Goal: Task Accomplishment & Management: Manage account settings

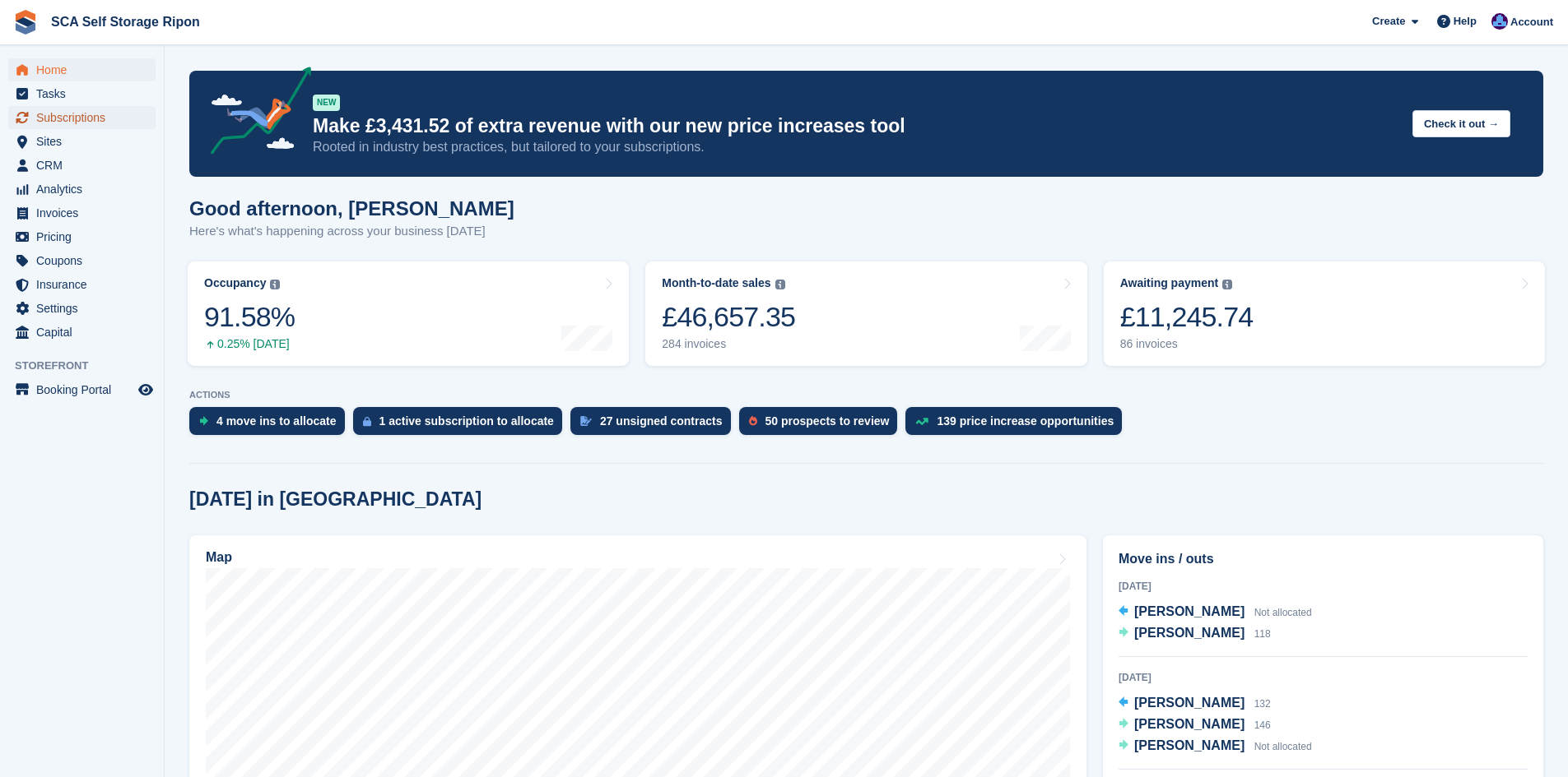
click at [83, 115] on span "Subscriptions" at bounding box center [86, 118] width 99 height 23
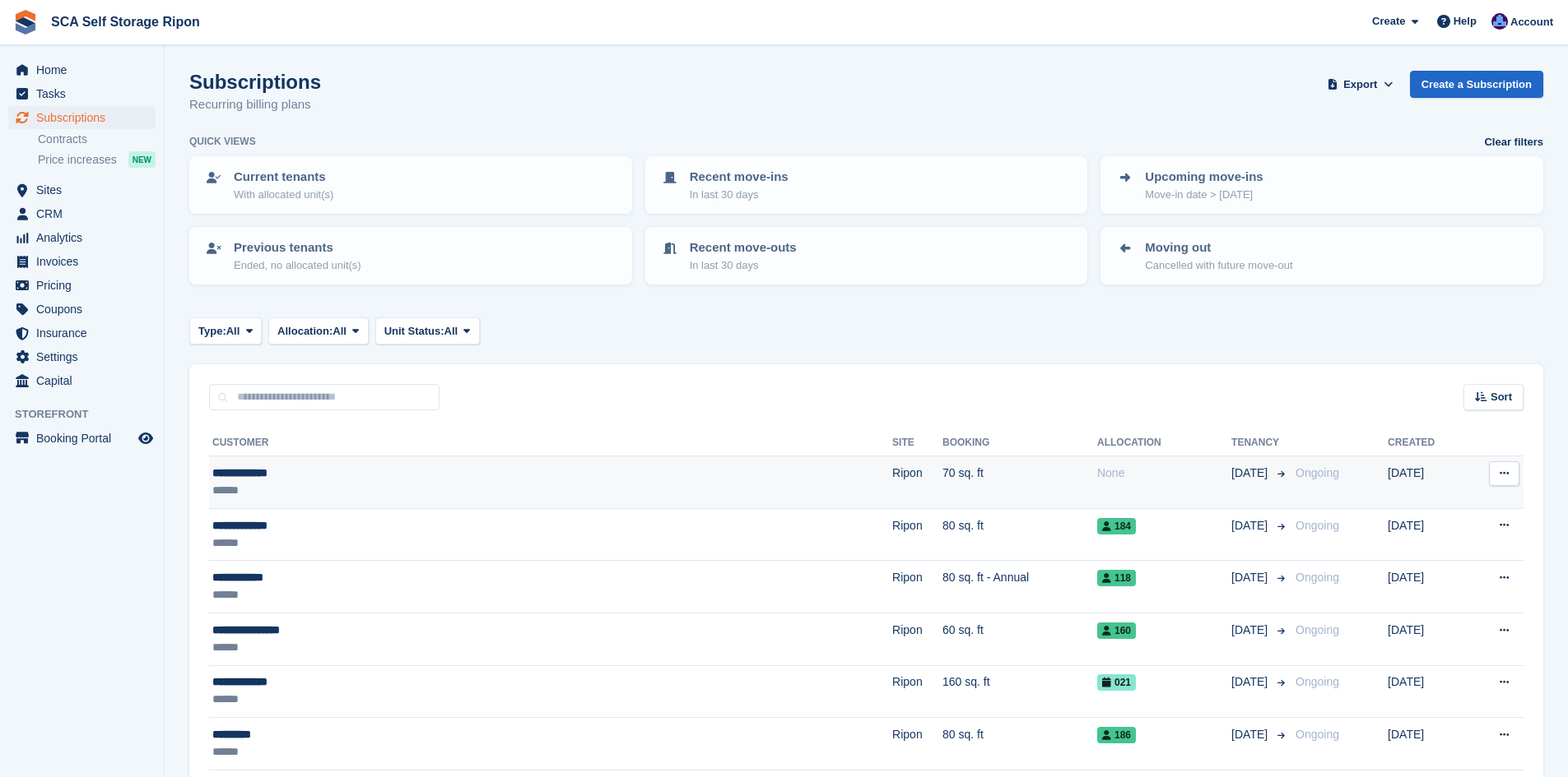
click at [892, 483] on td "Ripon" at bounding box center [917, 483] width 50 height 52
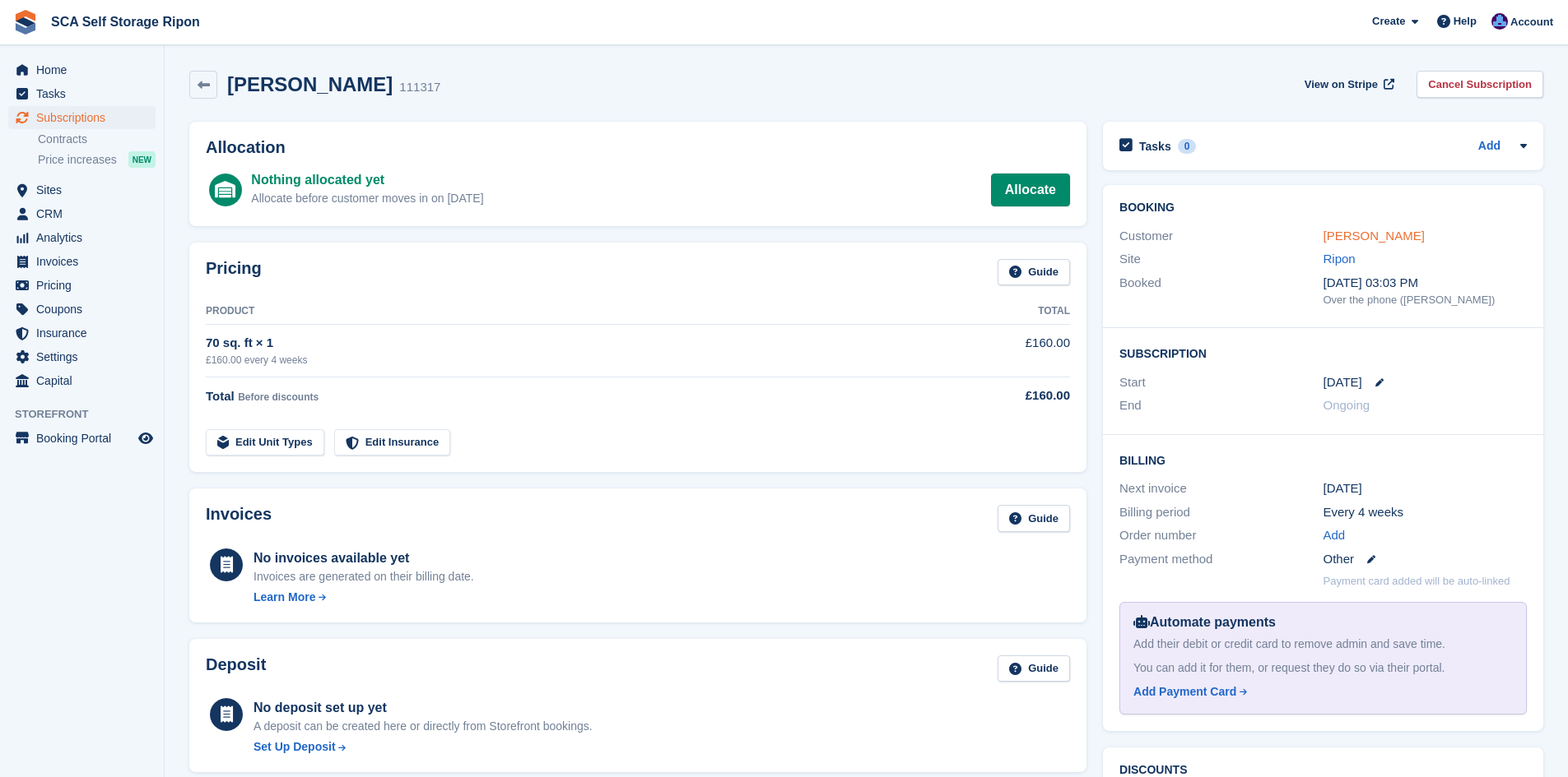
click at [1358, 237] on link "[PERSON_NAME]" at bounding box center [1374, 236] width 102 height 14
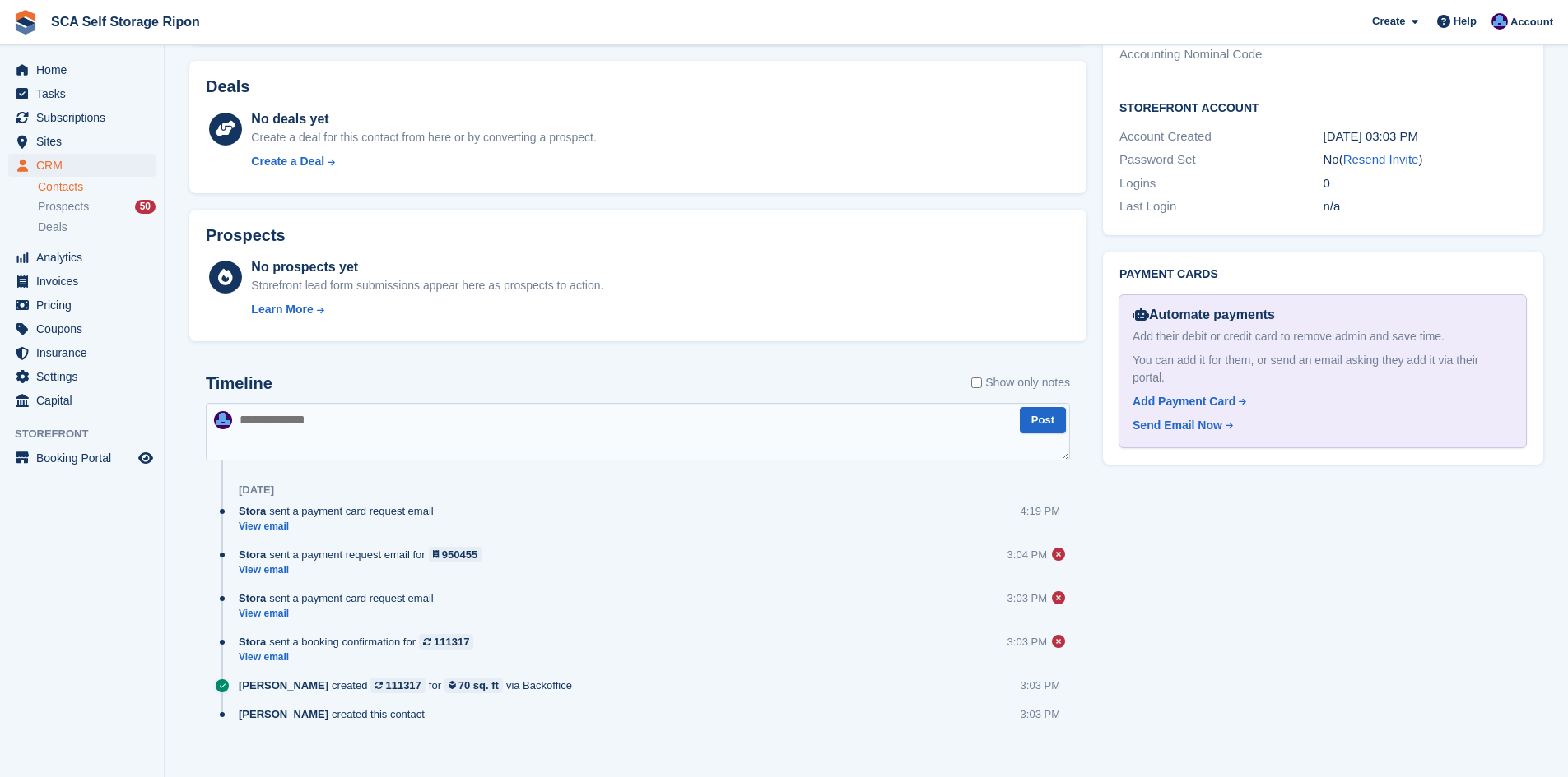
scroll to position [610, 0]
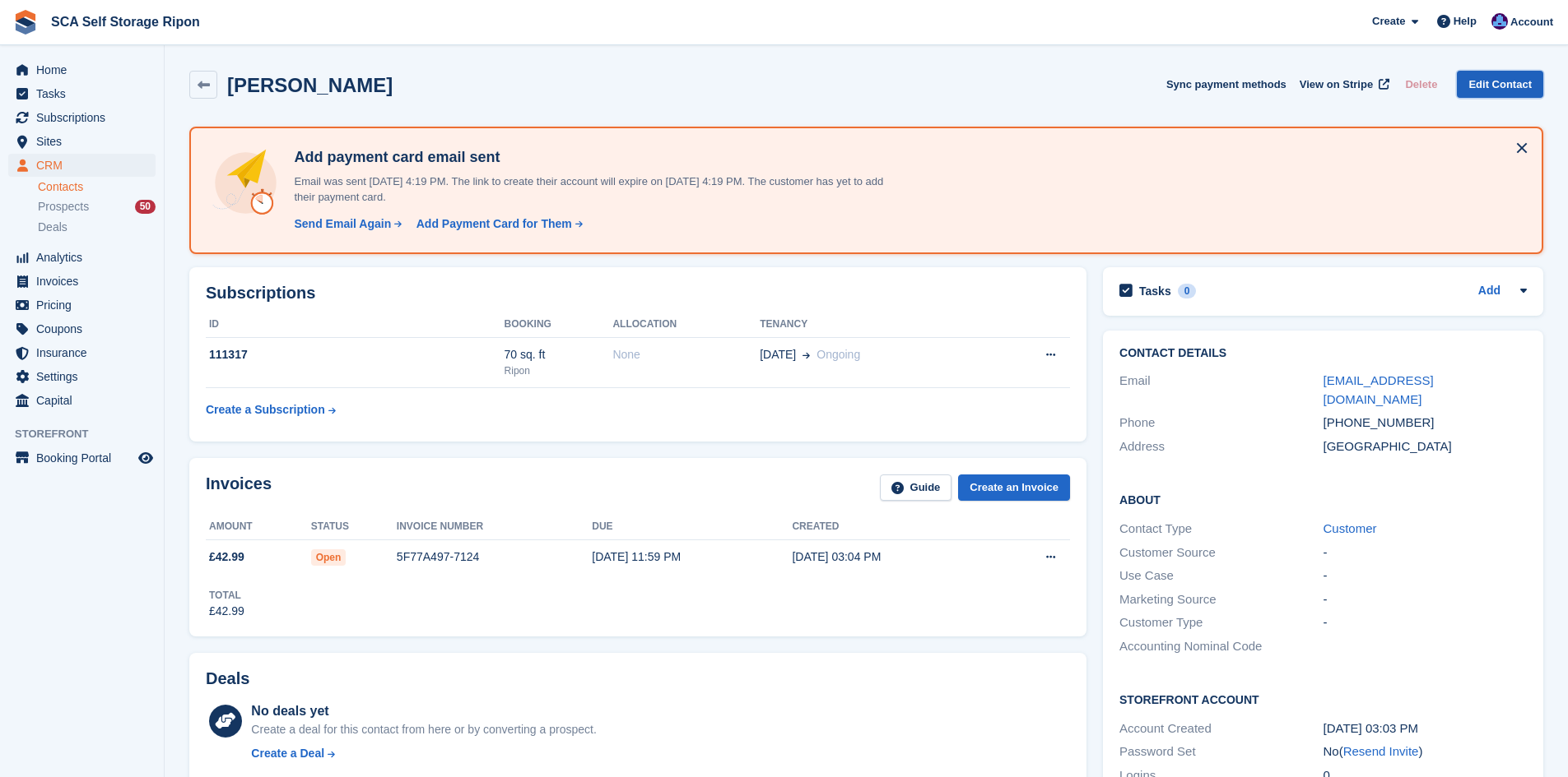
click at [1508, 95] on link "Edit Contact" at bounding box center [1500, 84] width 86 height 28
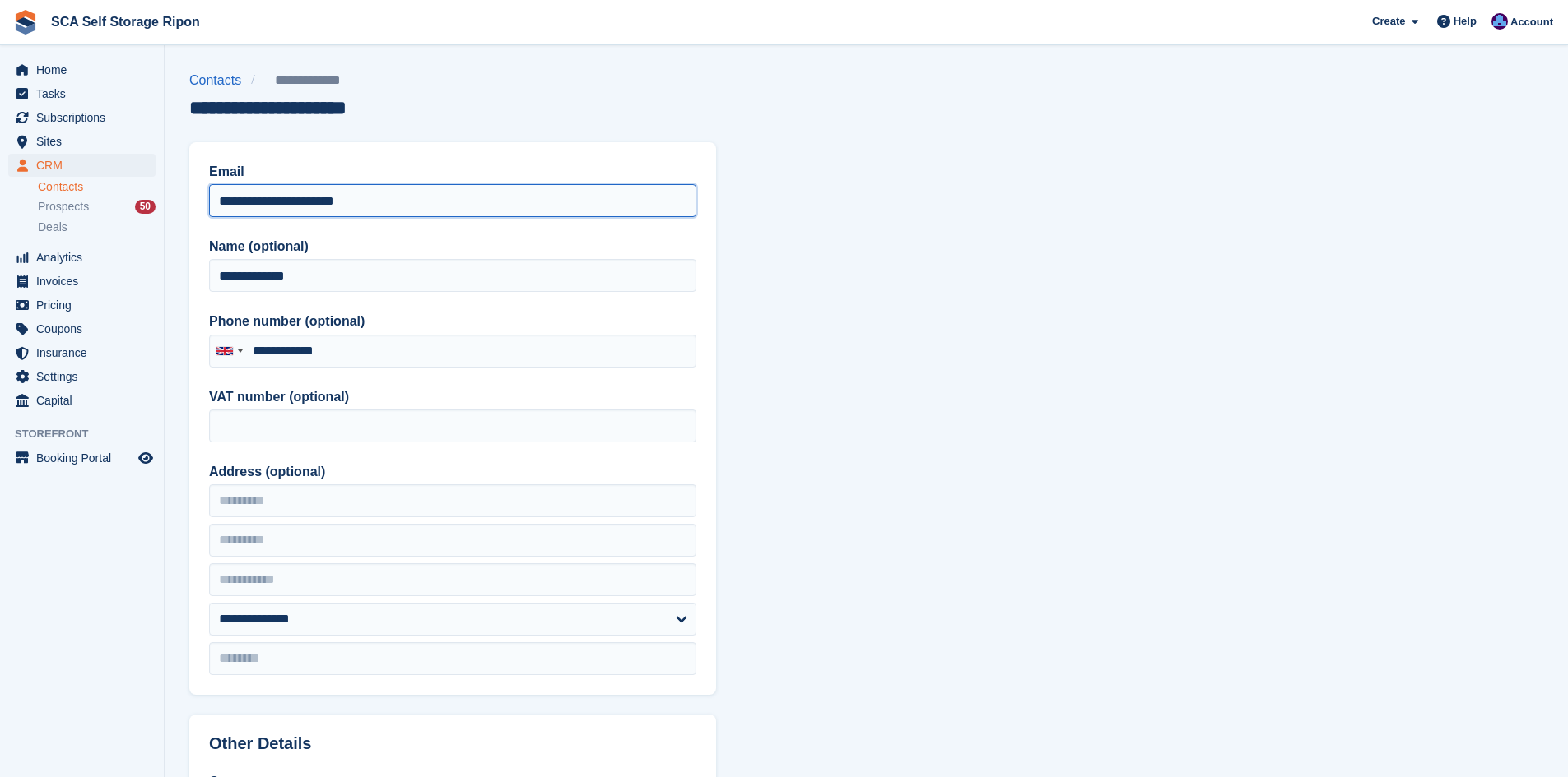
click at [278, 198] on input "**********" at bounding box center [452, 200] width 488 height 33
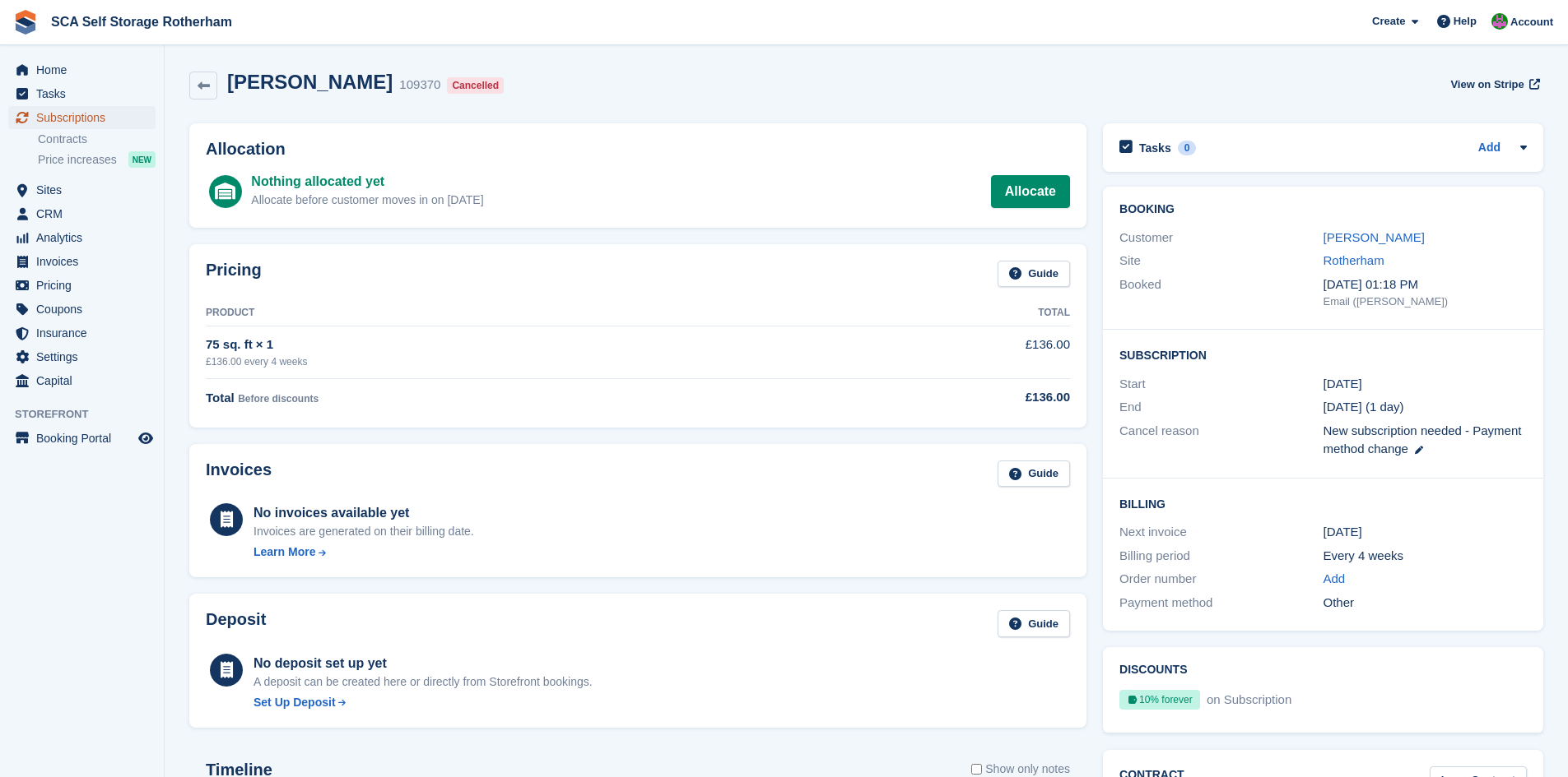
drag, startPoint x: 0, startPoint y: 0, endPoint x: 65, endPoint y: 120, distance: 136.5
click at [65, 120] on span "Subscriptions" at bounding box center [86, 118] width 99 height 23
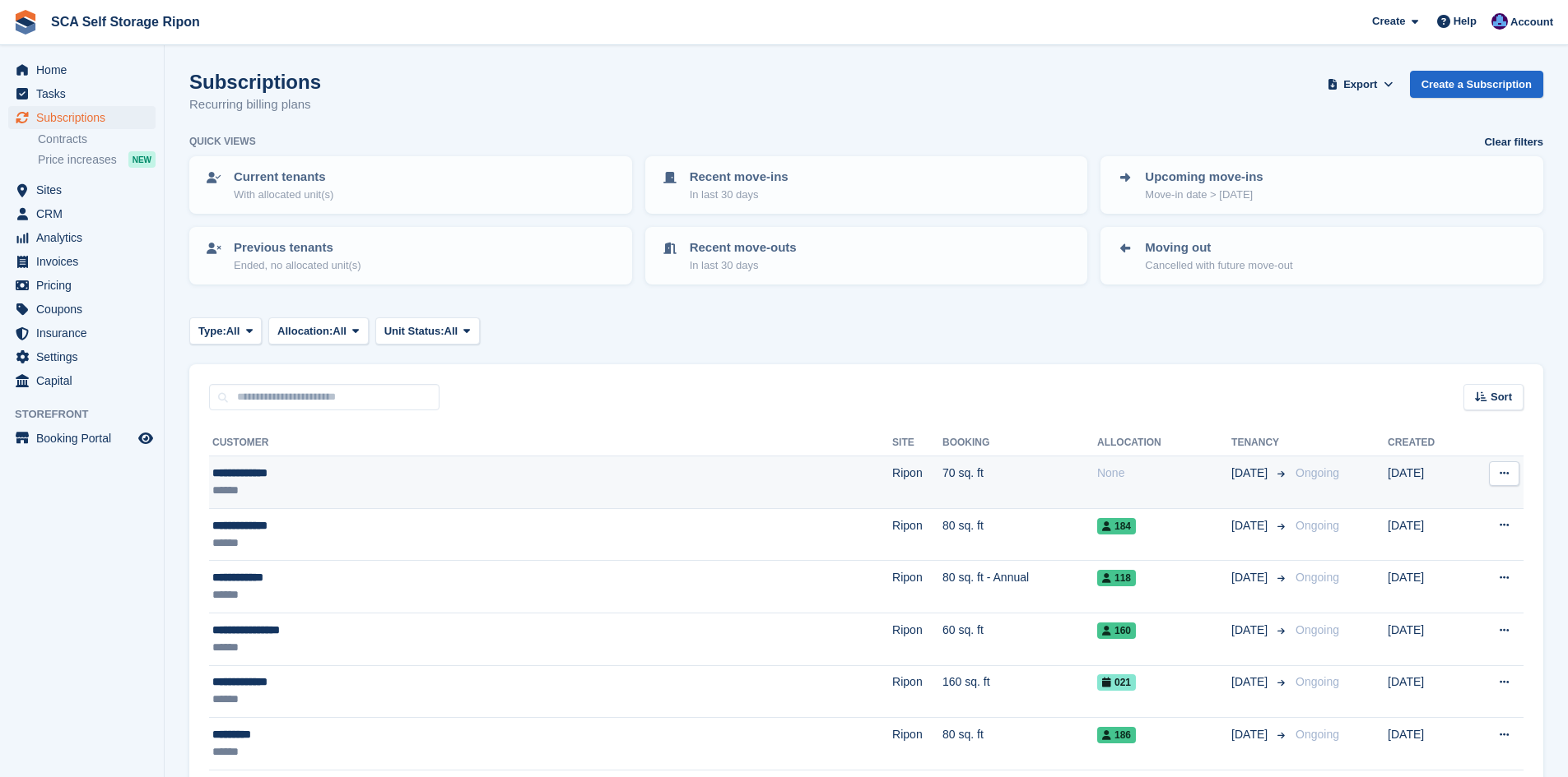
click at [364, 479] on div "**********" at bounding box center [415, 473] width 408 height 17
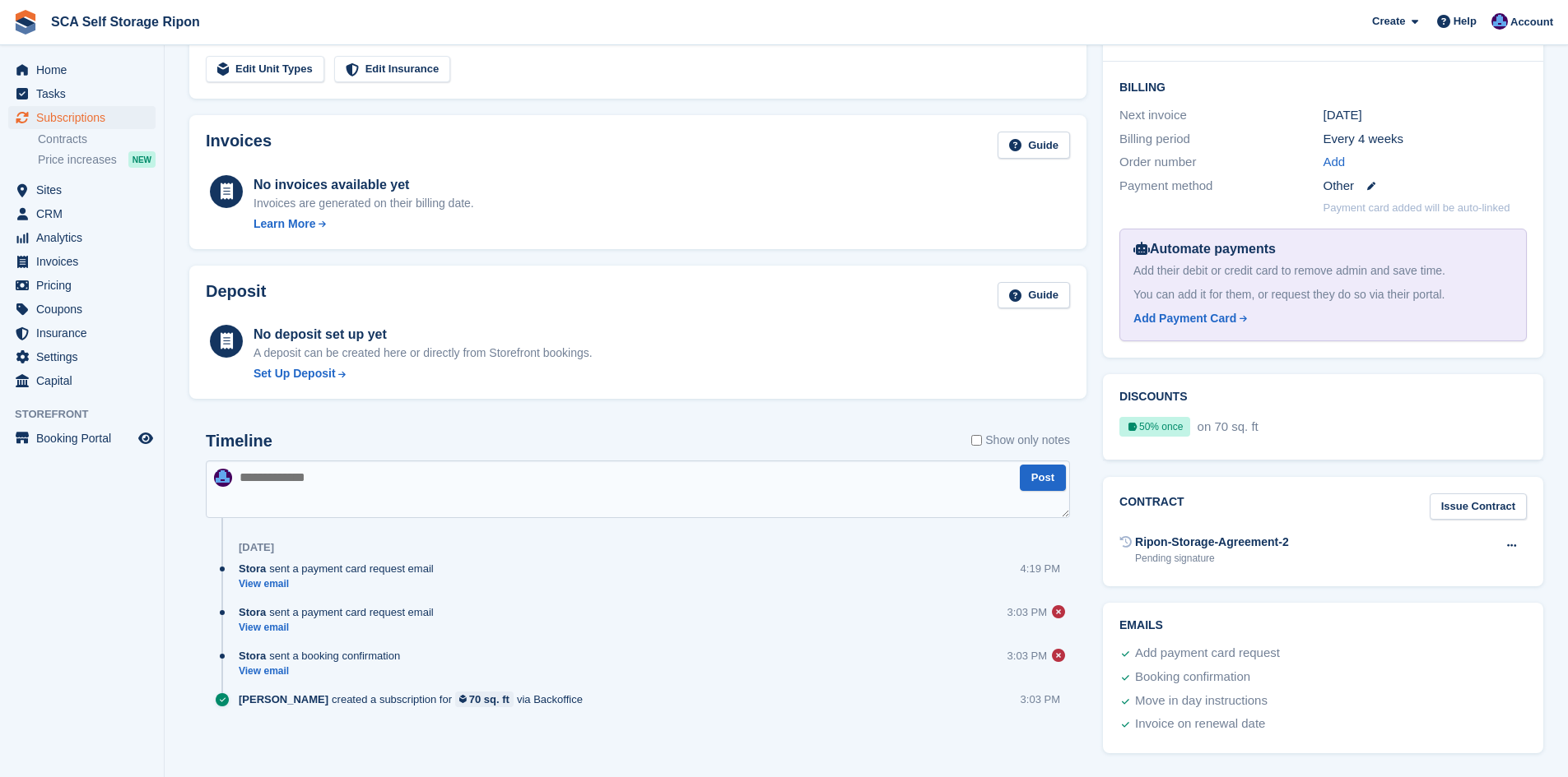
scroll to position [374, 0]
click at [274, 580] on link "View email" at bounding box center [340, 583] width 203 height 14
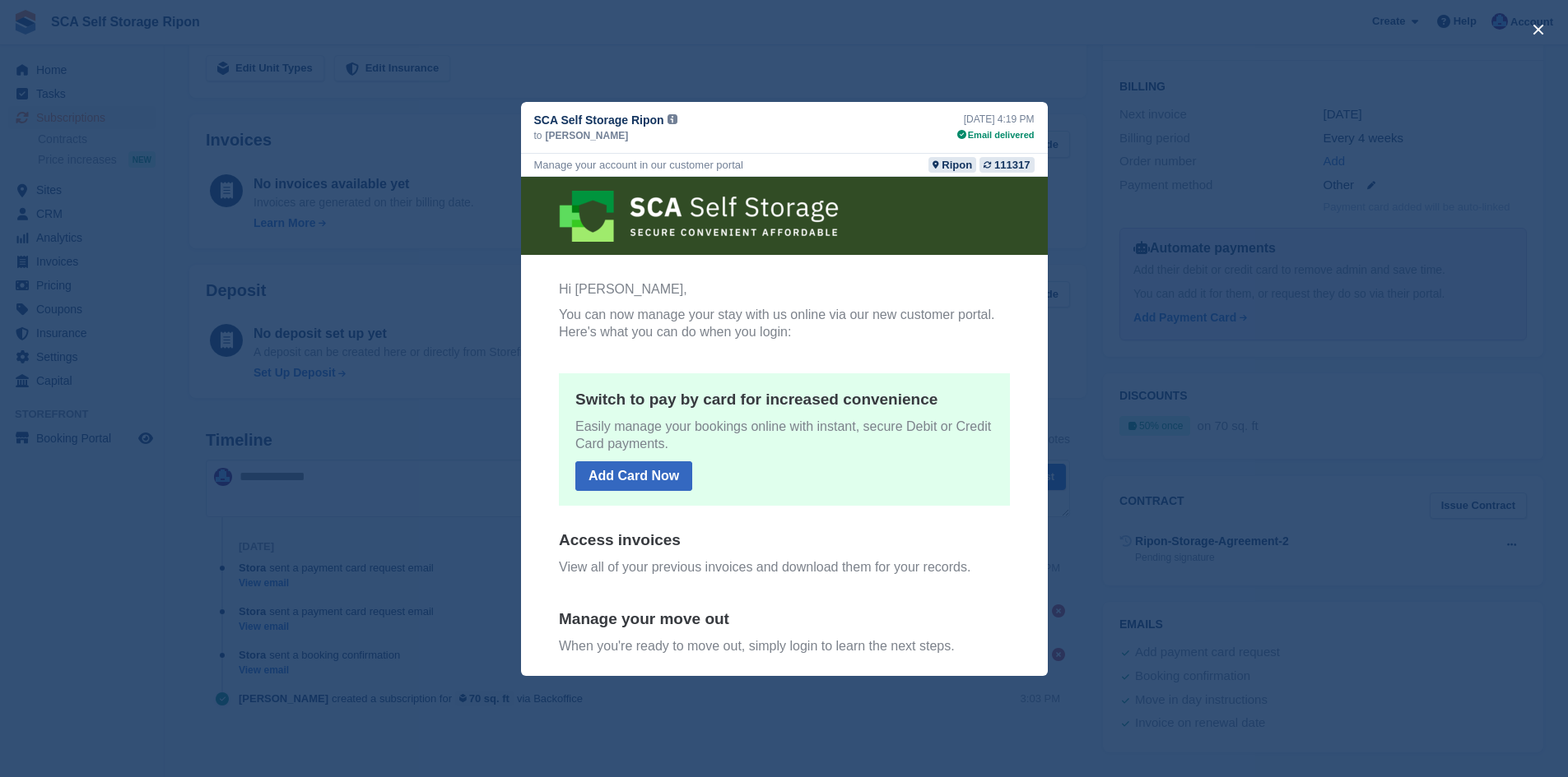
scroll to position [0, 0]
click at [1180, 252] on div "close" at bounding box center [784, 388] width 1568 height 777
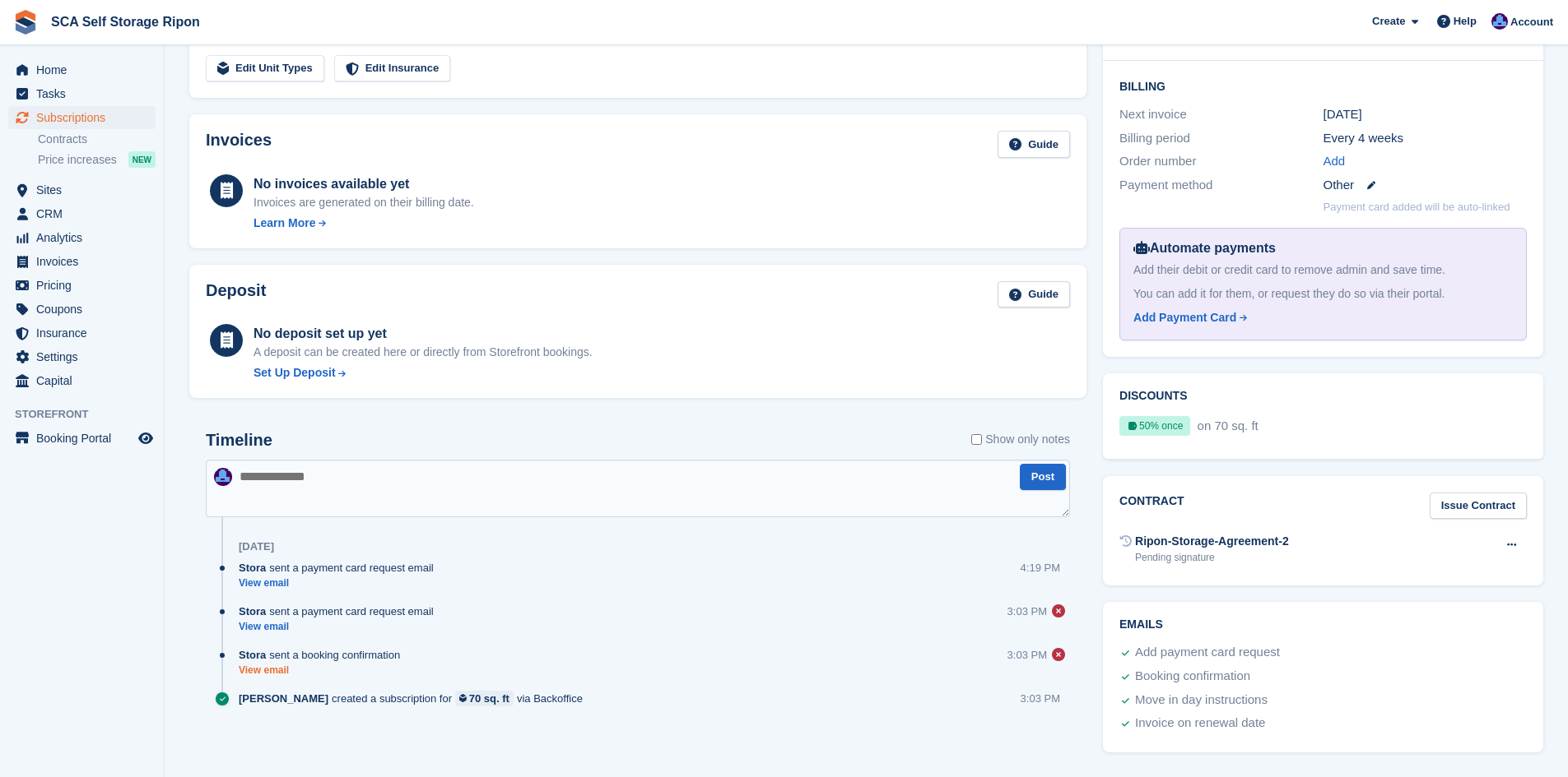
click at [263, 671] on link "View email" at bounding box center [323, 671] width 169 height 14
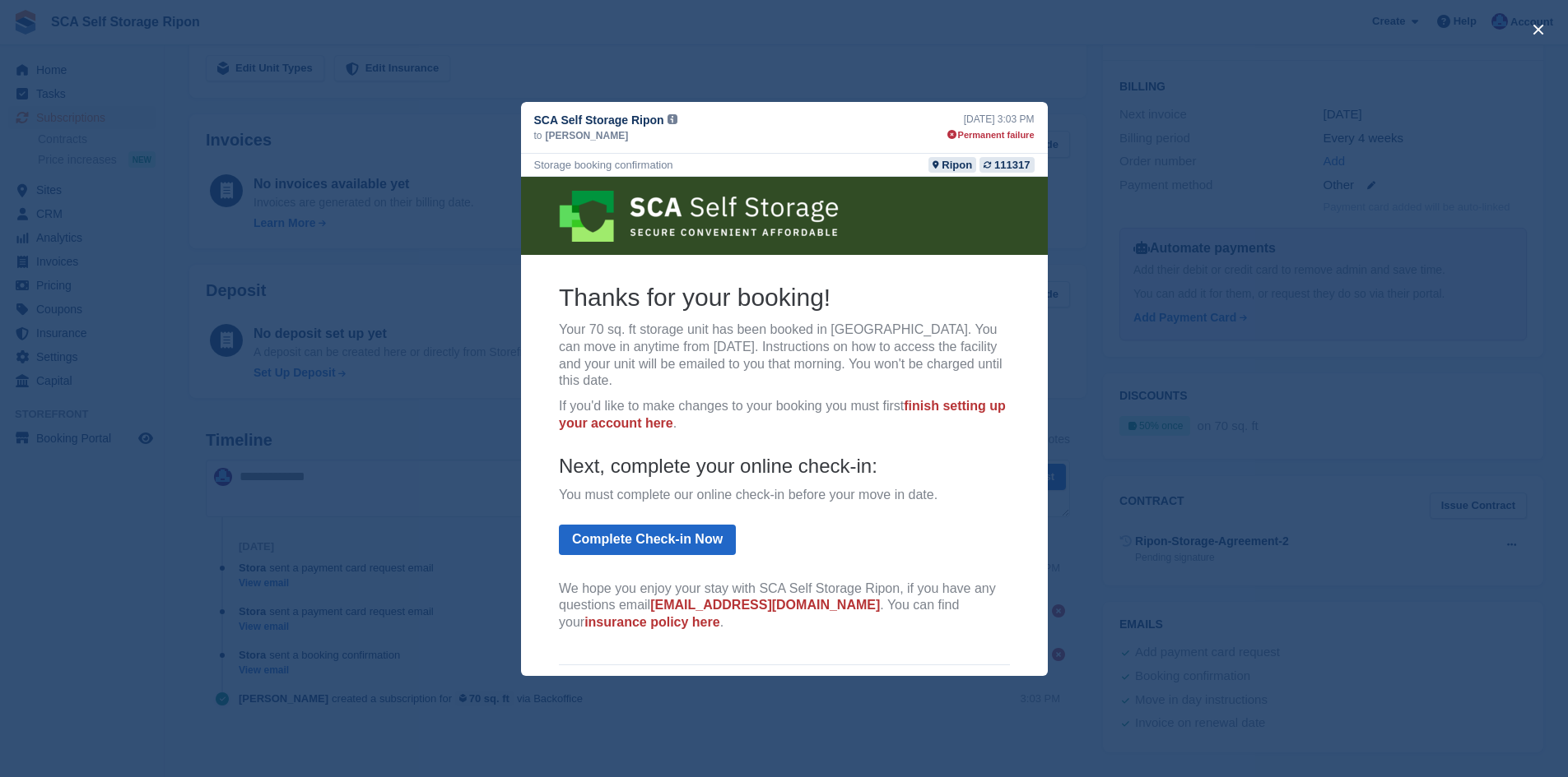
click at [1139, 224] on div "close" at bounding box center [784, 388] width 1568 height 777
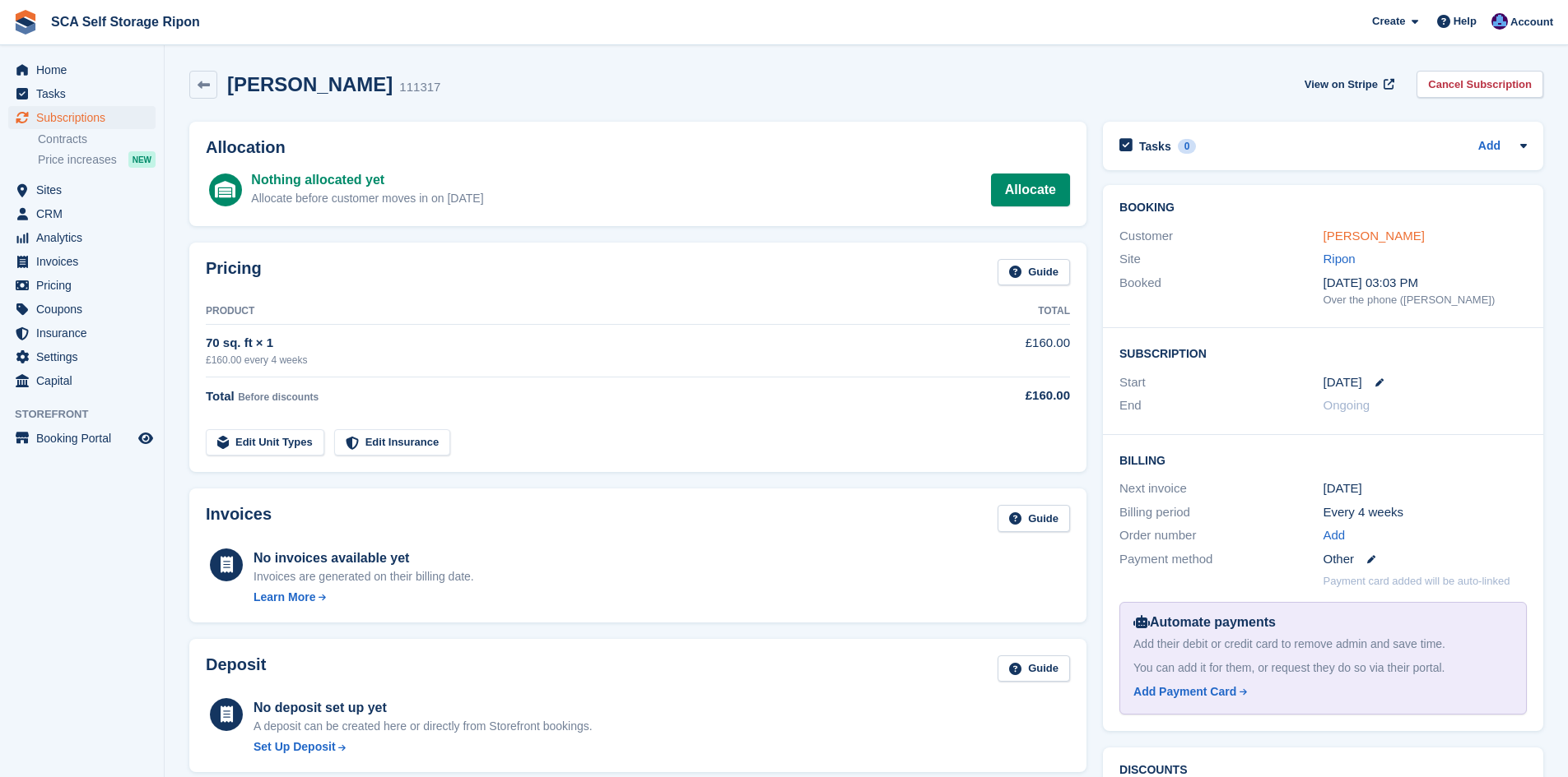
click at [1329, 237] on link "[PERSON_NAME]" at bounding box center [1374, 236] width 102 height 14
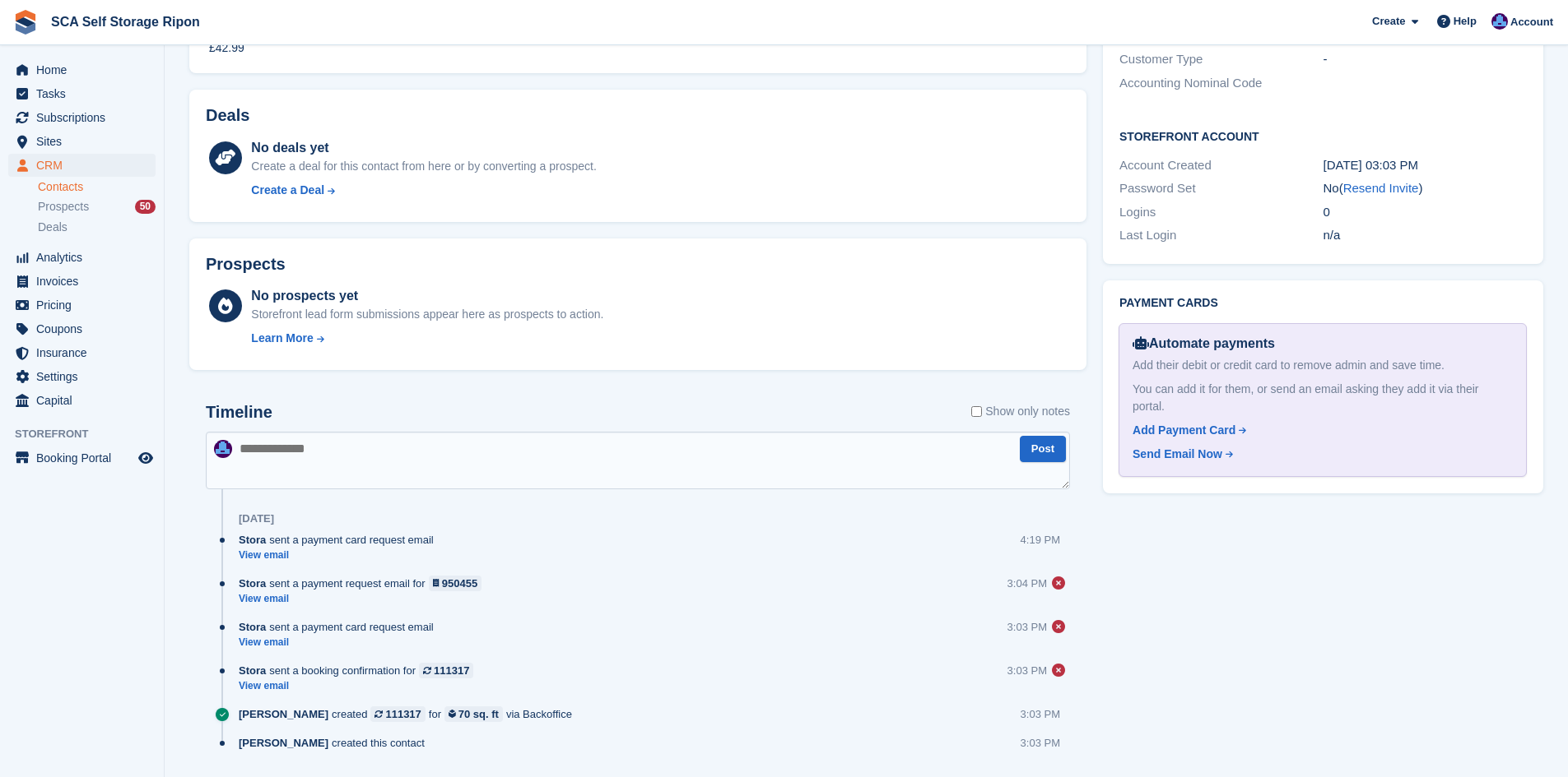
scroll to position [610, 0]
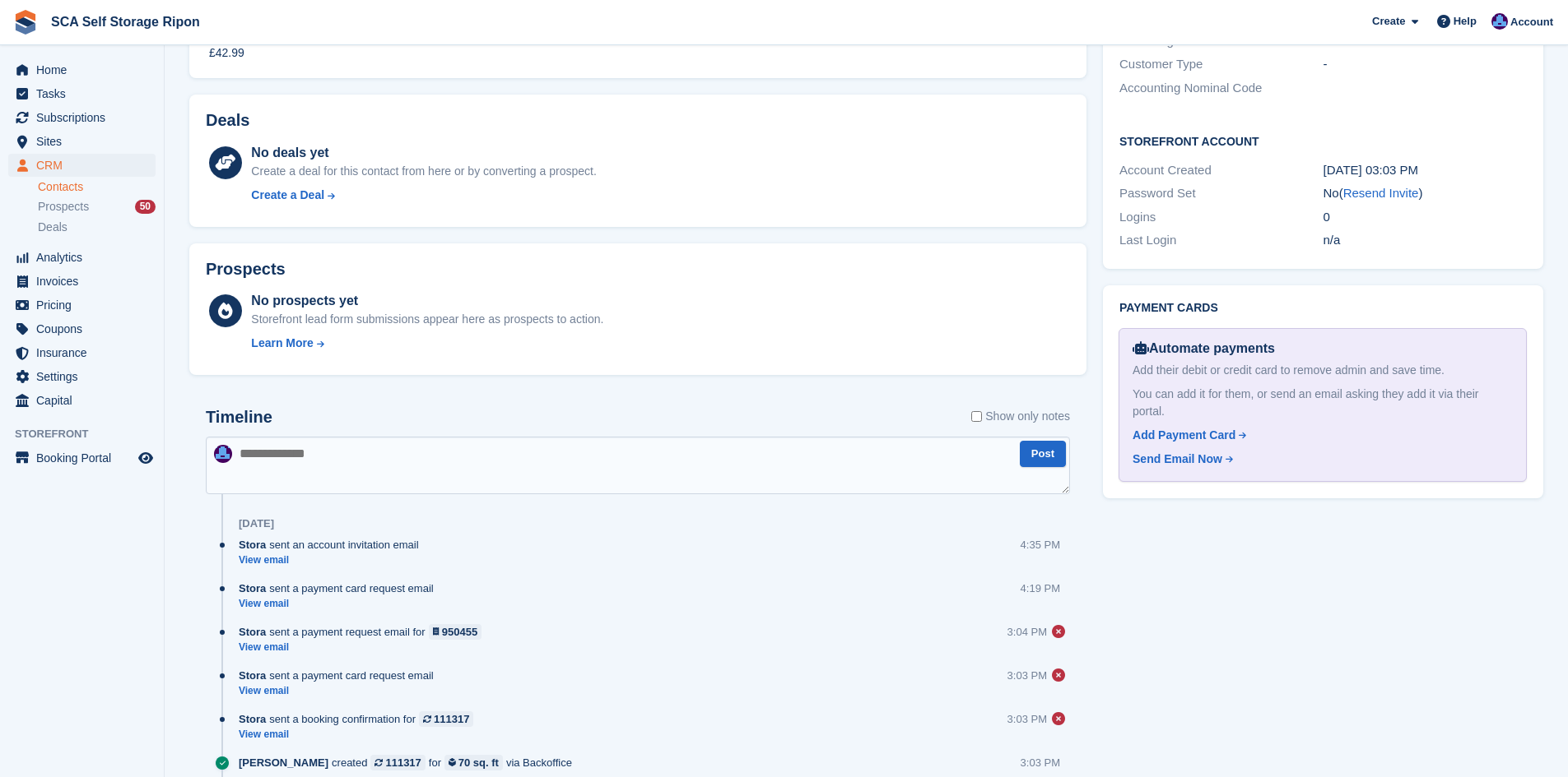
scroll to position [654, 0]
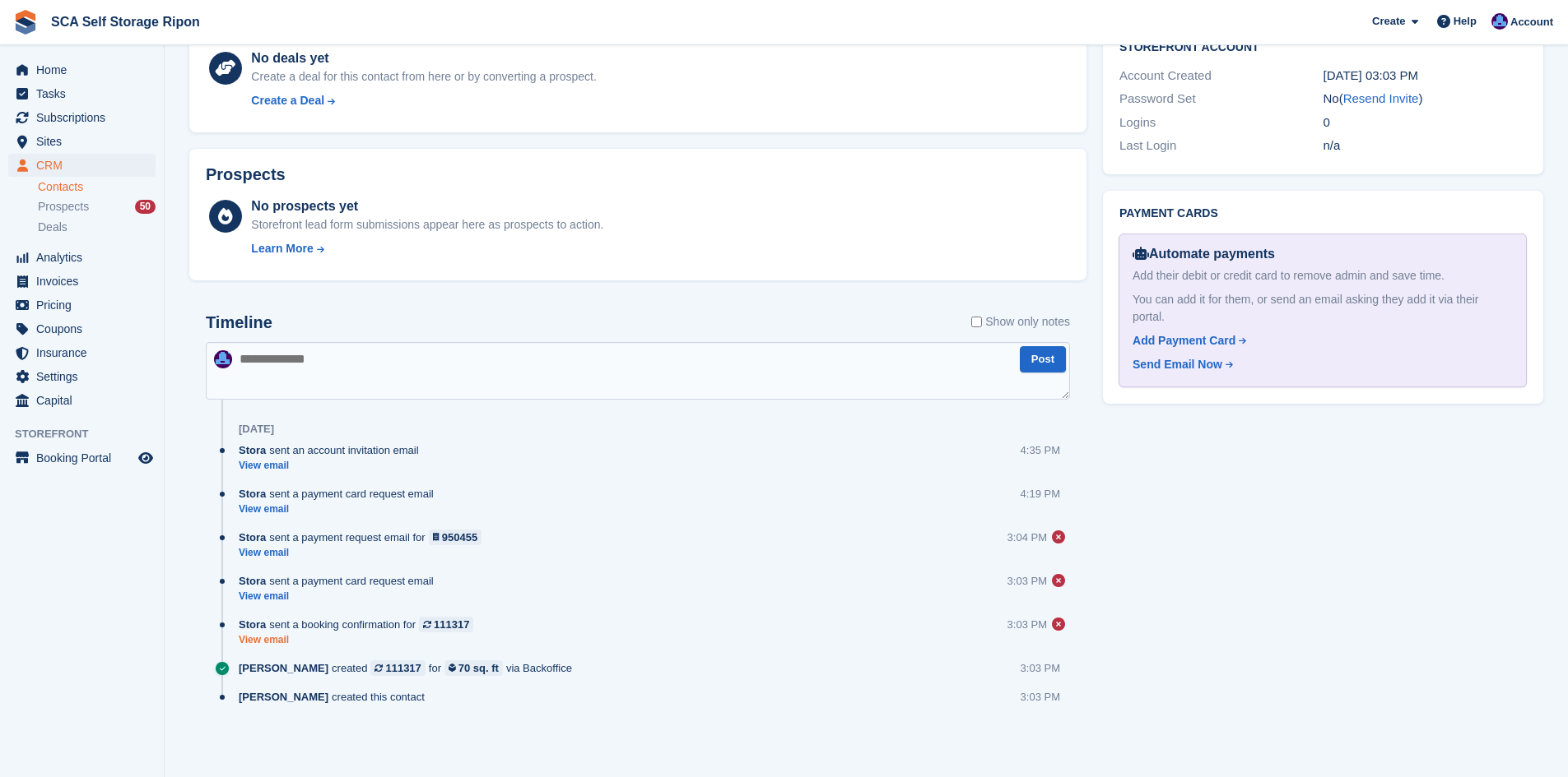
click at [275, 636] on link "View email" at bounding box center [359, 640] width 242 height 14
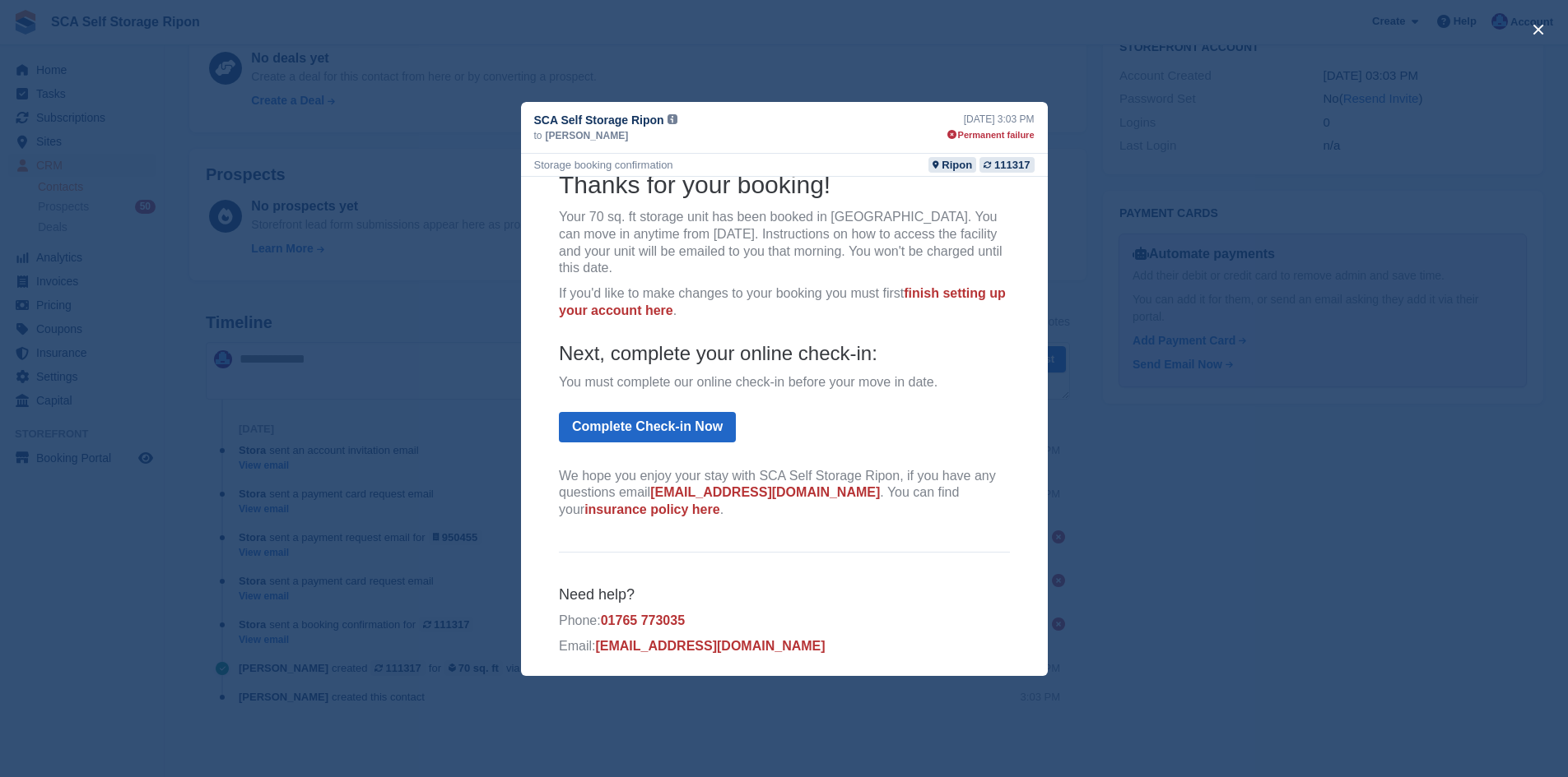
scroll to position [120, 0]
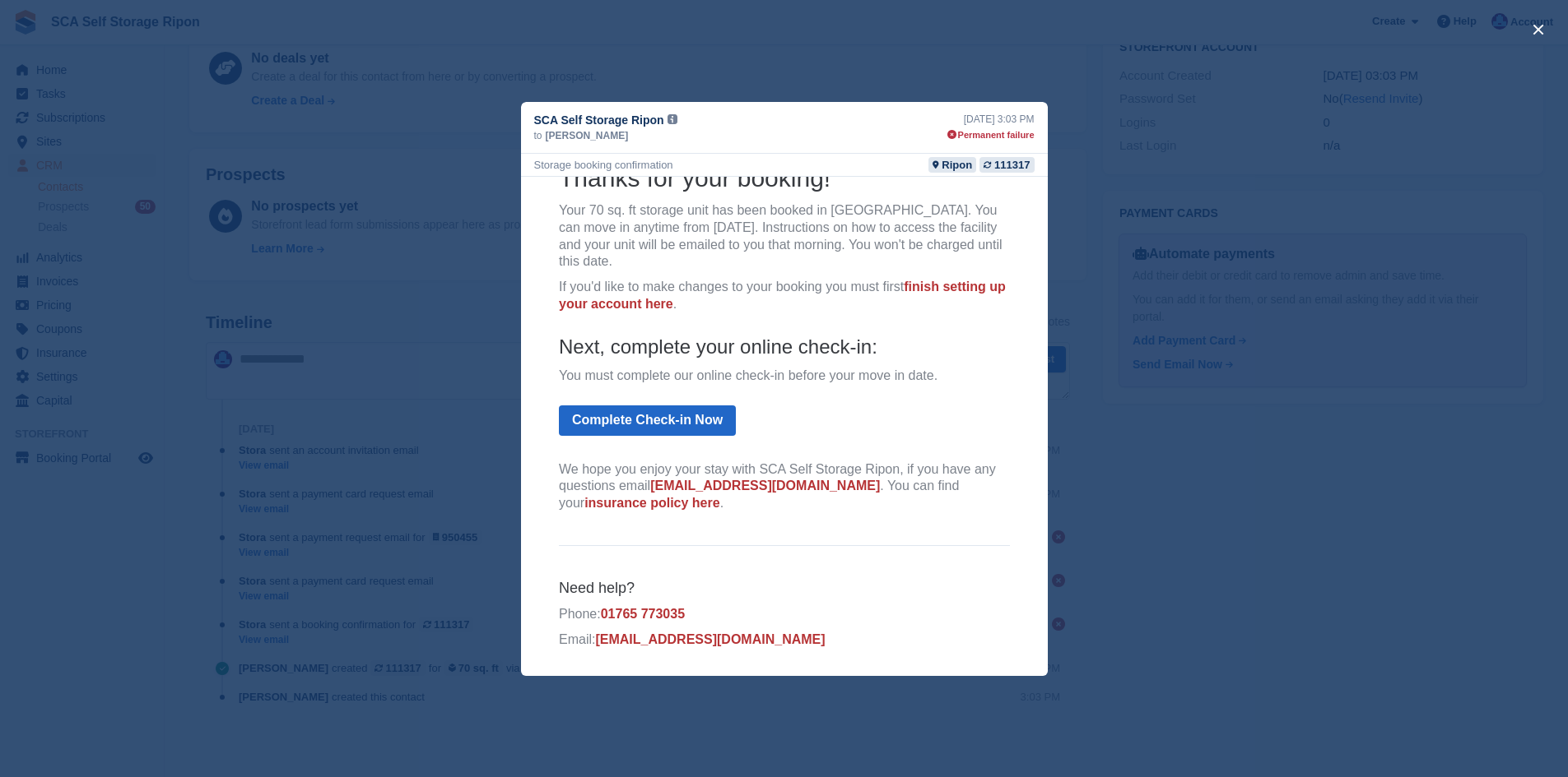
click at [1226, 402] on div "close" at bounding box center [784, 388] width 1568 height 777
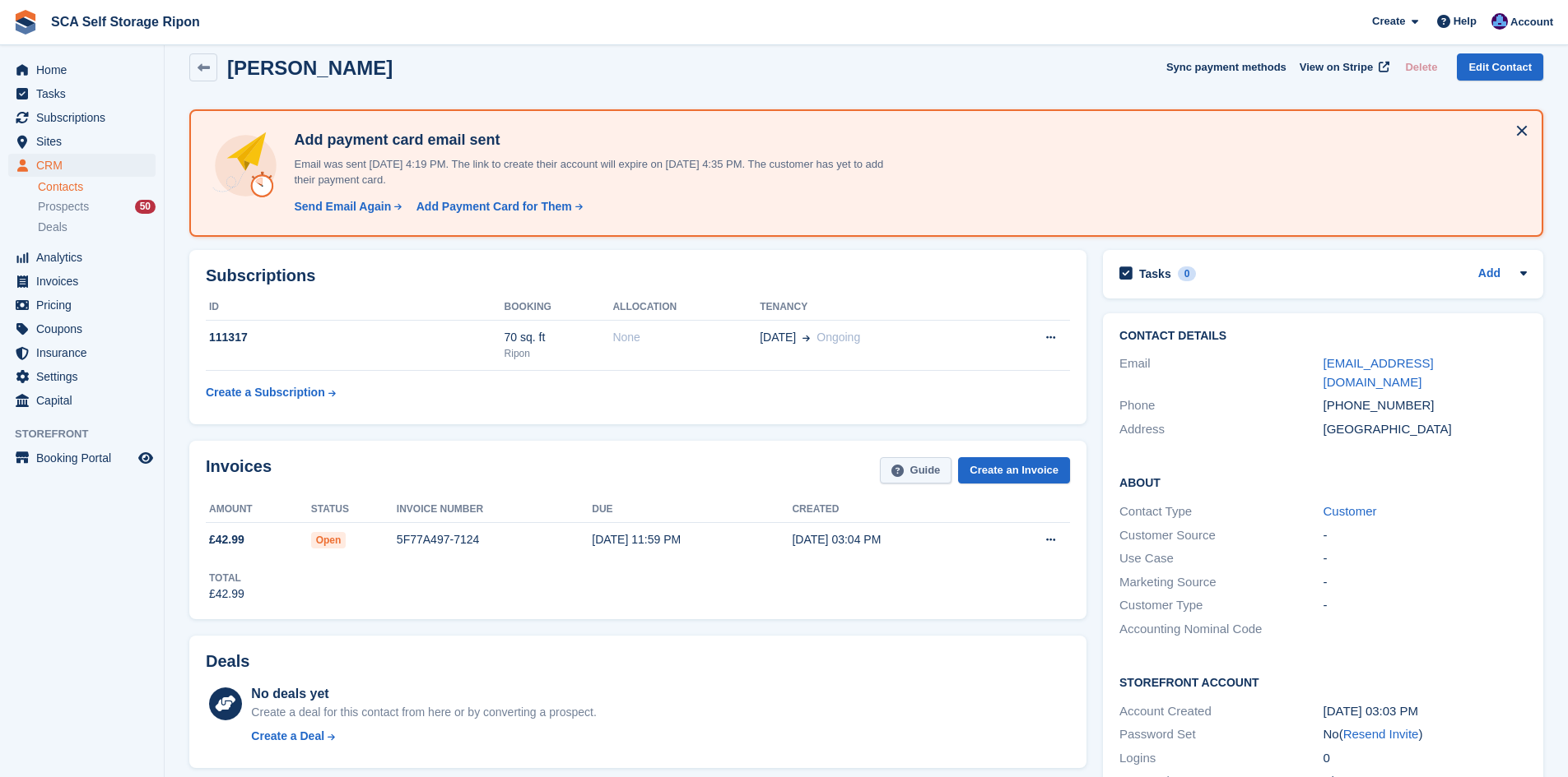
scroll to position [0, 0]
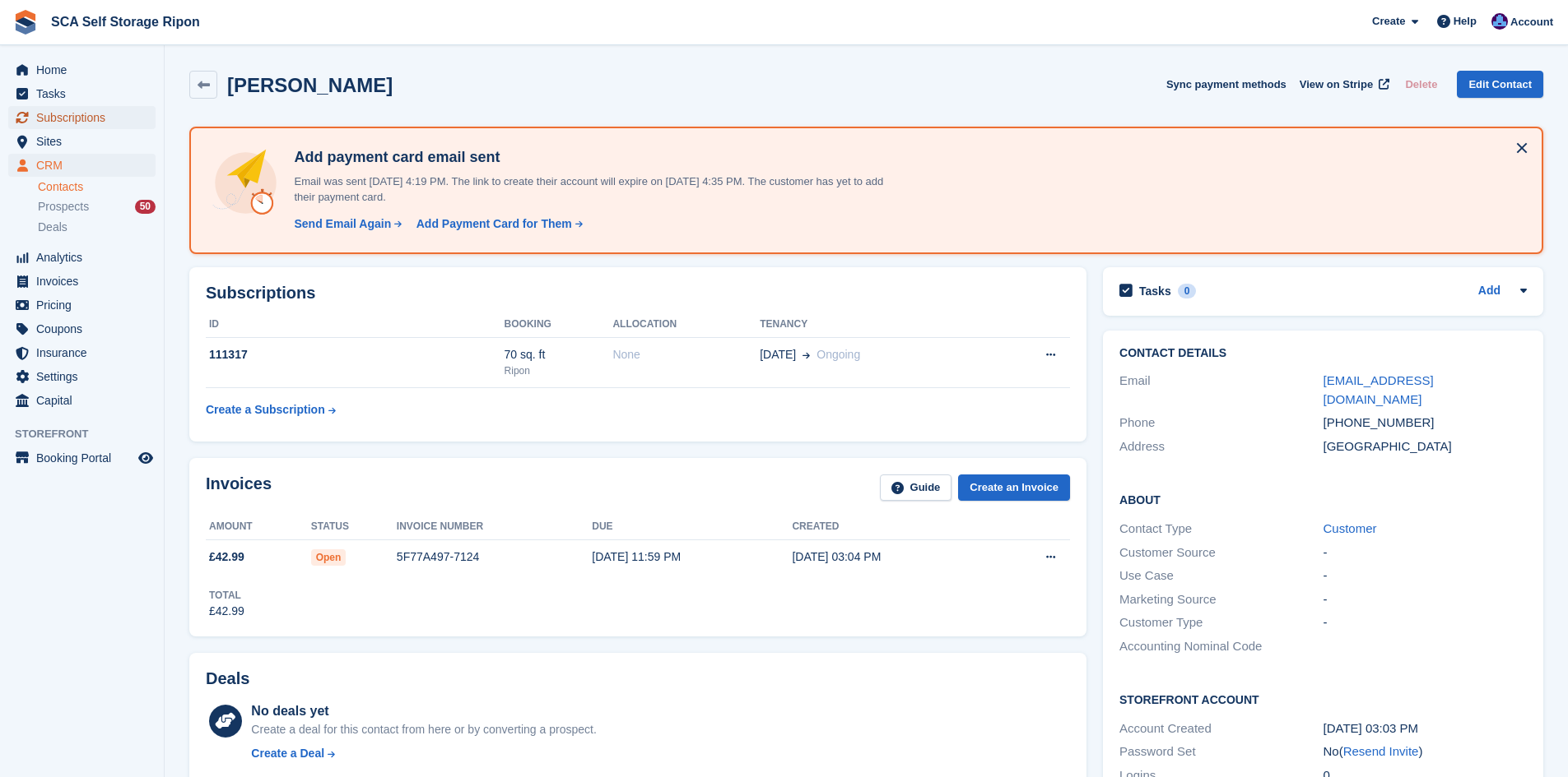
click at [97, 115] on span "Subscriptions" at bounding box center [86, 118] width 99 height 23
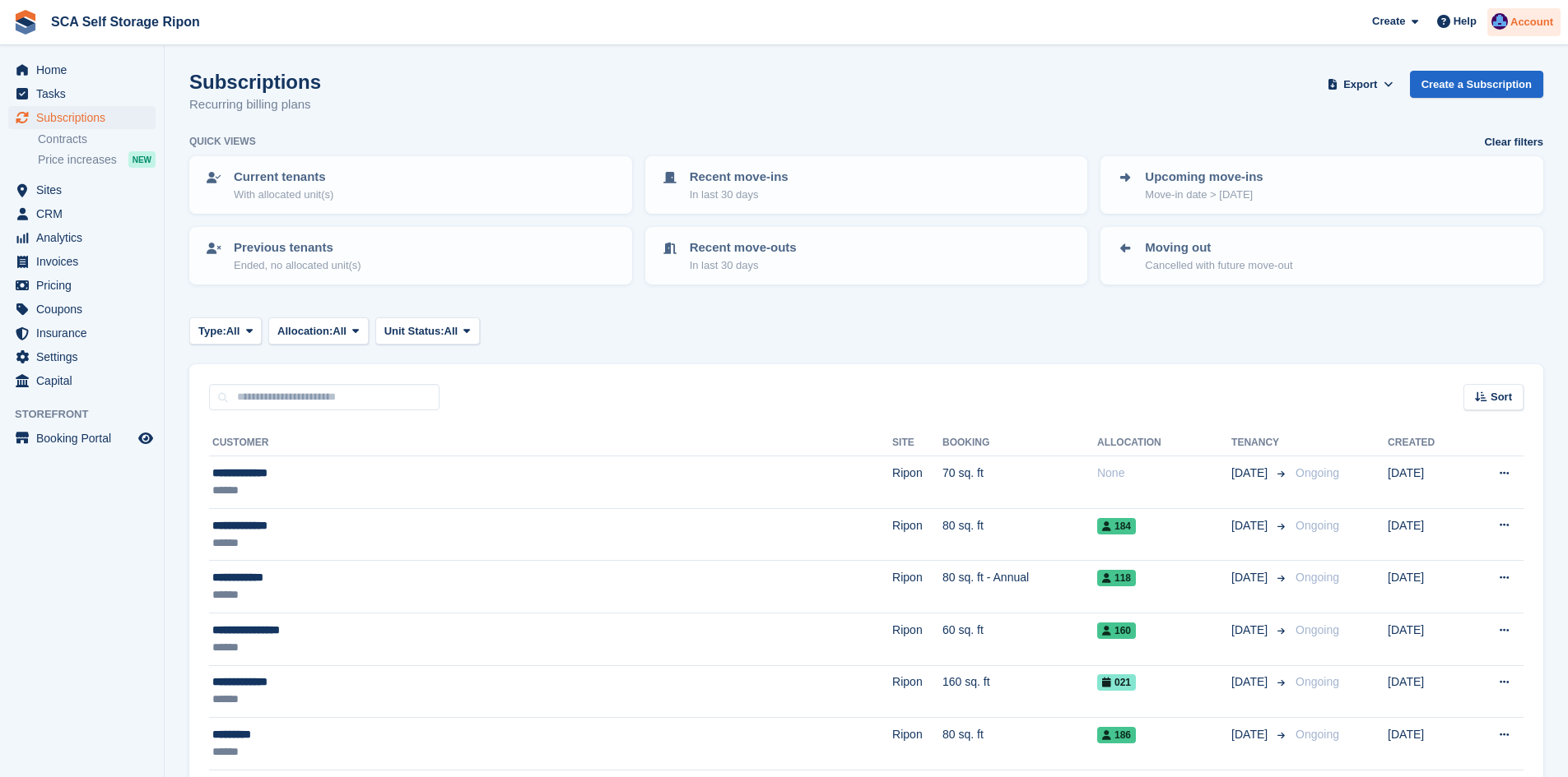
click at [1522, 25] on span "Account" at bounding box center [1531, 22] width 43 height 16
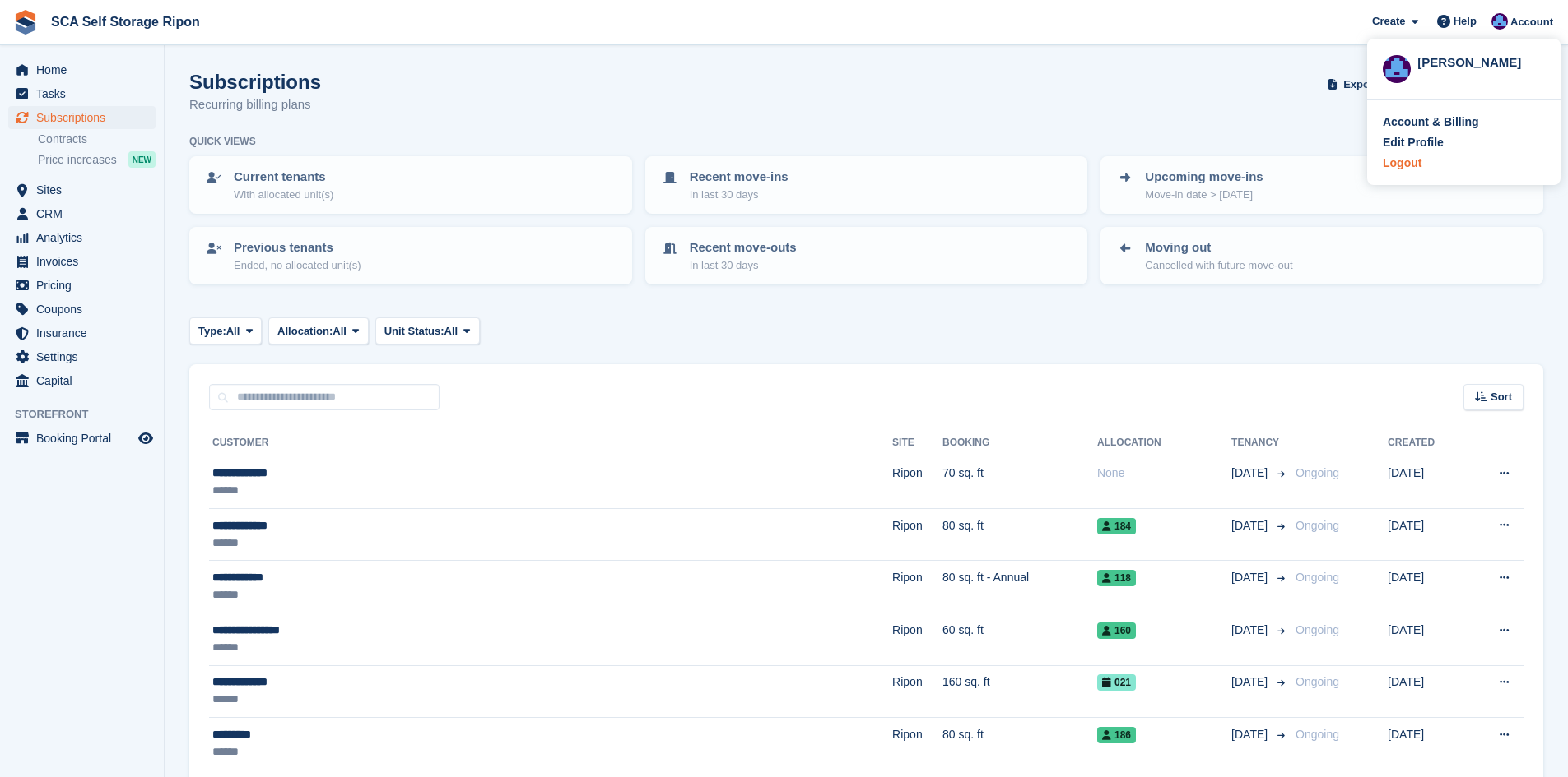
click at [1410, 162] on div "Logout" at bounding box center [1402, 163] width 39 height 17
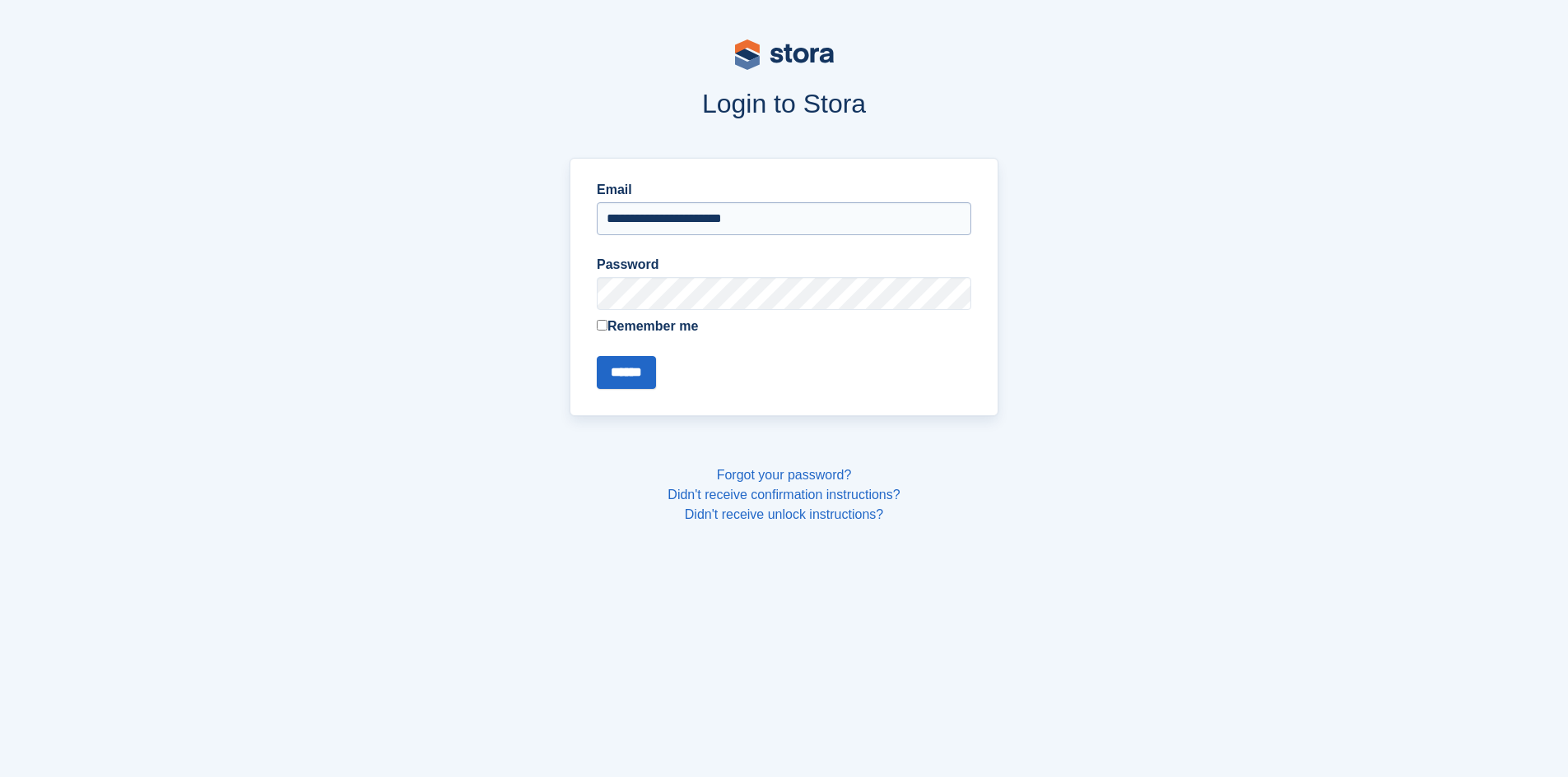
click at [664, 212] on input "**********" at bounding box center [784, 218] width 374 height 33
type input "**********"
drag, startPoint x: 638, startPoint y: 376, endPoint x: 625, endPoint y: 378, distance: 13.2
click at [637, 376] on input "******" at bounding box center [626, 372] width 59 height 33
